Goal: Navigation & Orientation: Find specific page/section

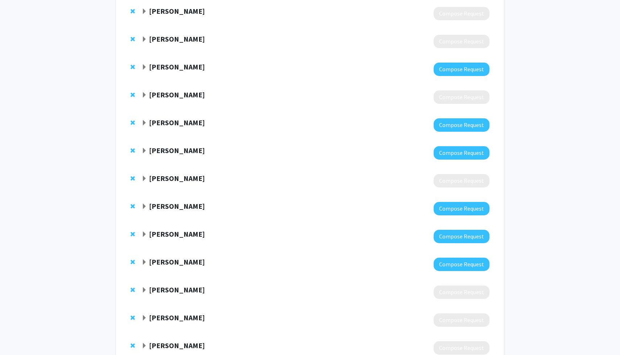
scroll to position [169, 0]
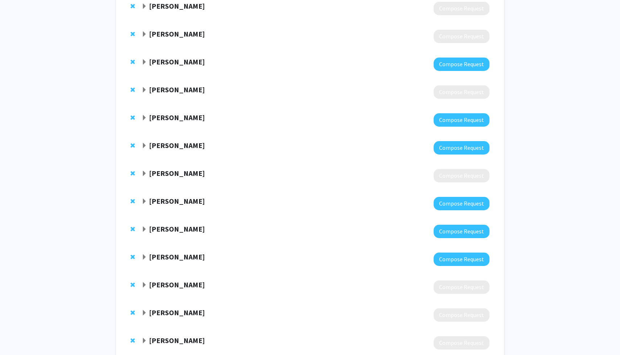
click at [170, 149] on strong "Ted Dawson" at bounding box center [177, 145] width 56 height 9
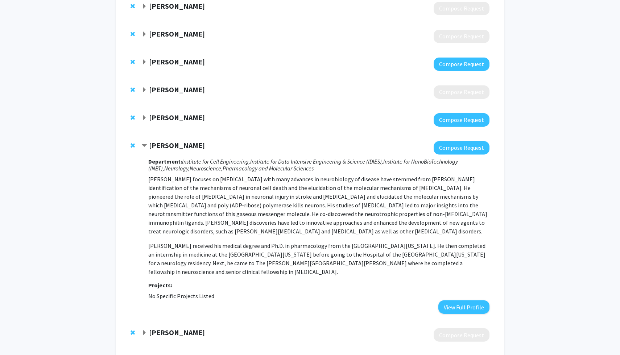
click at [170, 149] on strong "Ted Dawson" at bounding box center [177, 145] width 56 height 9
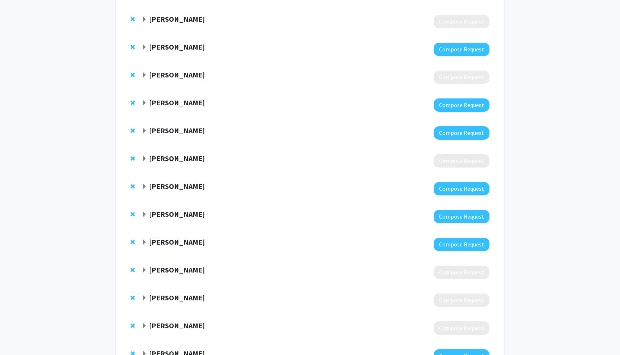
scroll to position [186, 0]
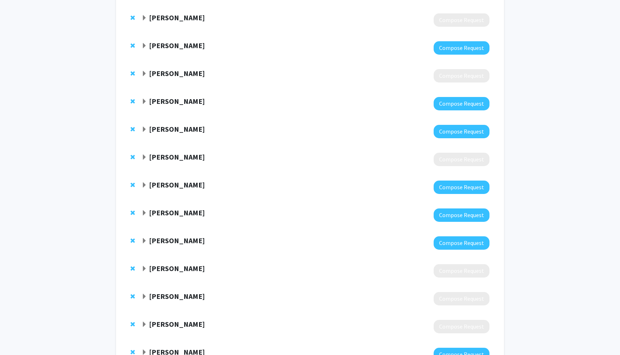
click at [169, 181] on strong "Hanseok Ko" at bounding box center [177, 184] width 56 height 9
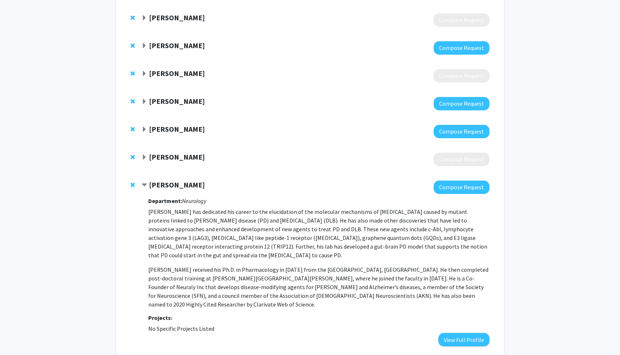
scroll to position [196, 0]
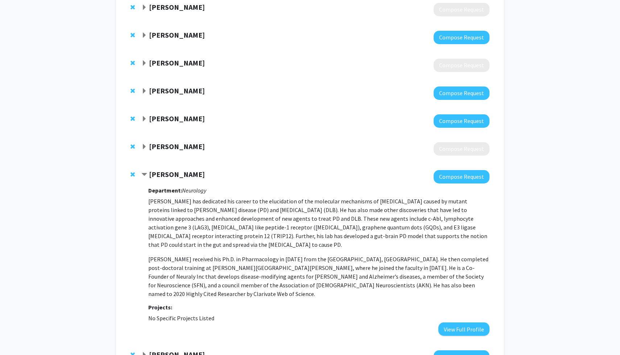
click at [170, 178] on strong "Hanseok Ko" at bounding box center [177, 174] width 56 height 9
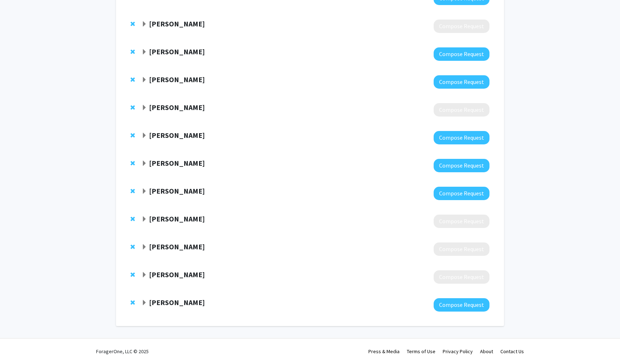
scroll to position [244, 0]
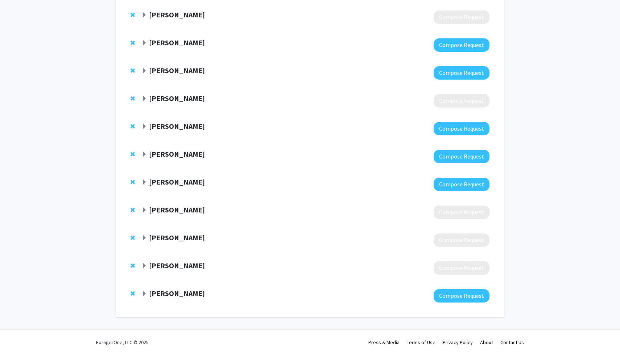
click at [171, 150] on strong "Jun Hua" at bounding box center [177, 154] width 56 height 9
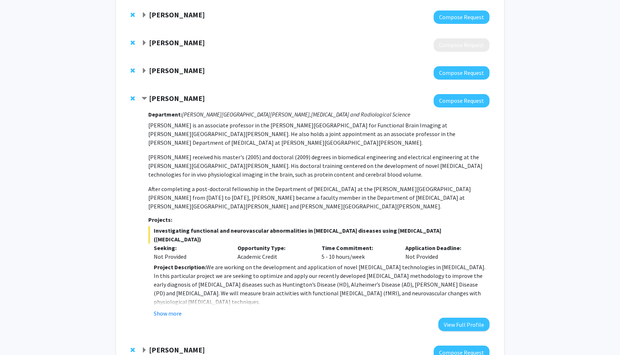
scroll to position [301, 0]
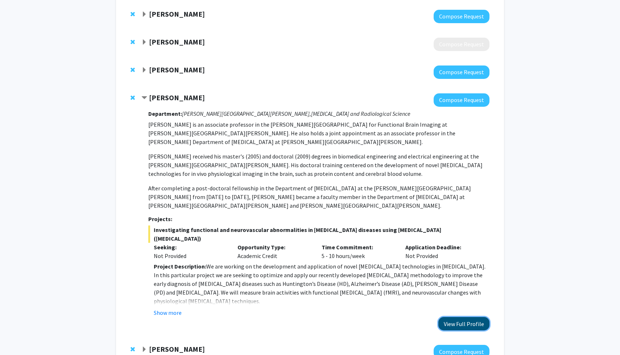
click at [455, 317] on button "View Full Profile" at bounding box center [463, 323] width 51 height 13
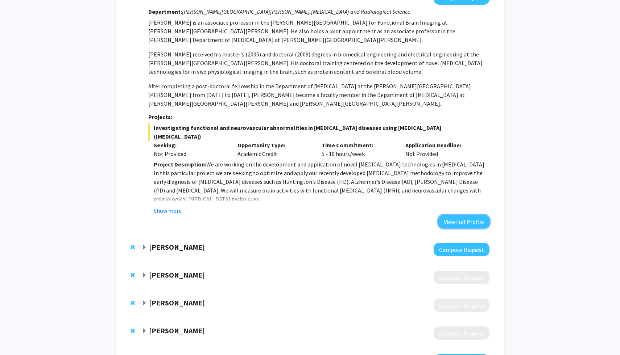
scroll to position [442, 0]
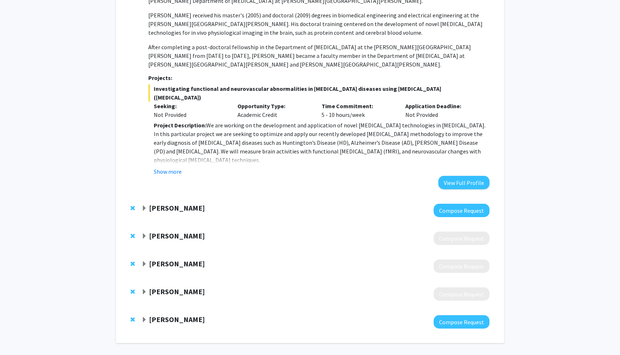
click at [183, 315] on strong "Raj Mukherjee" at bounding box center [177, 319] width 56 height 9
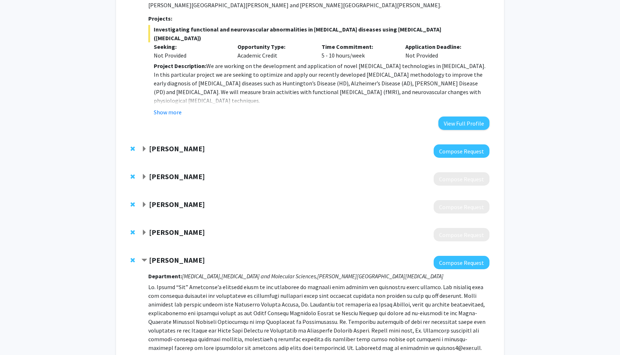
click at [178, 256] on strong "Raj Mukherjee" at bounding box center [177, 260] width 56 height 9
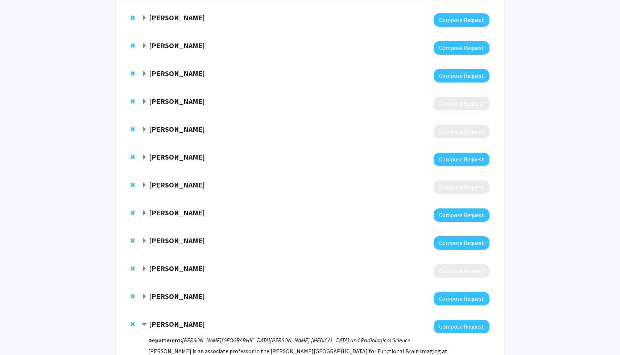
scroll to position [73, 0]
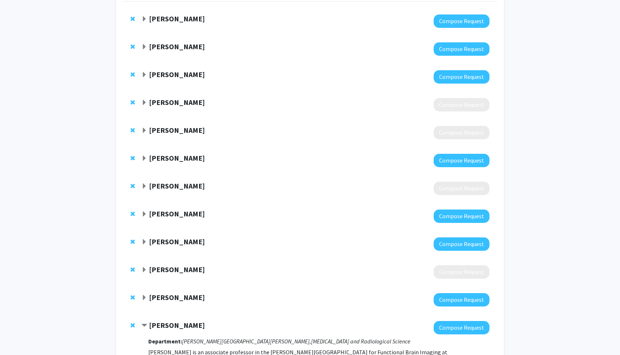
click at [179, 16] on strong "[PERSON_NAME]" at bounding box center [177, 18] width 56 height 9
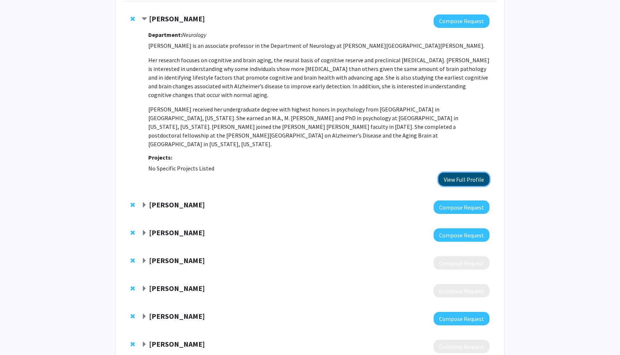
click at [461, 173] on button "View Full Profile" at bounding box center [463, 179] width 51 height 13
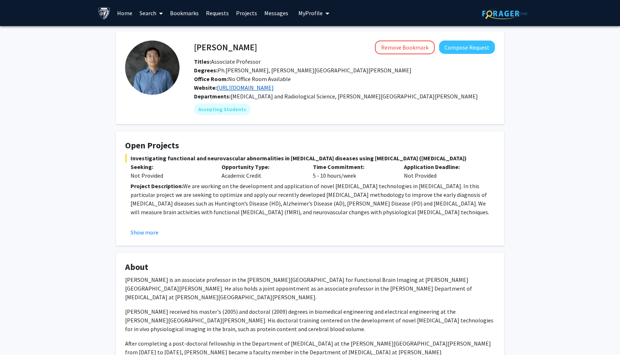
click at [274, 89] on link "[URL][DOMAIN_NAME]" at bounding box center [245, 87] width 57 height 7
